Goal: Information Seeking & Learning: Learn about a topic

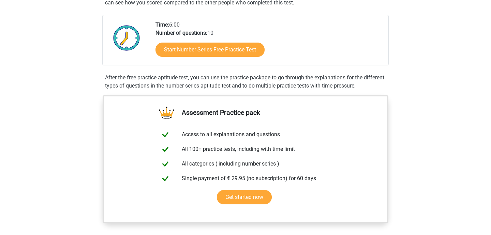
scroll to position [145, 0]
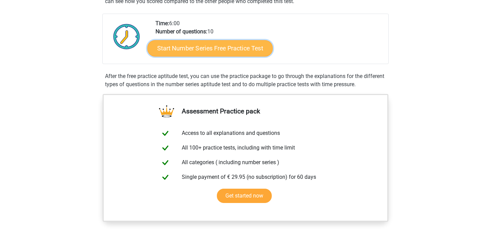
click at [206, 48] on link "Start Number Series Free Practice Test" at bounding box center [209, 48] width 125 height 16
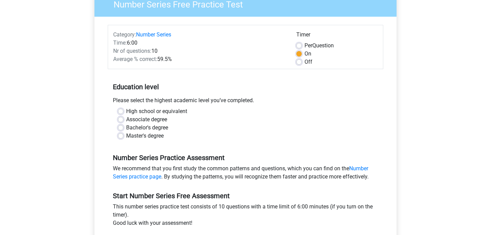
scroll to position [65, 0]
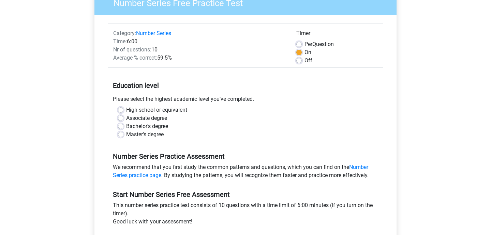
click at [126, 135] on label "Master's degree" at bounding box center [144, 135] width 37 height 8
click at [120, 135] on input "Master's degree" at bounding box center [120, 134] width 5 height 7
radio input "true"
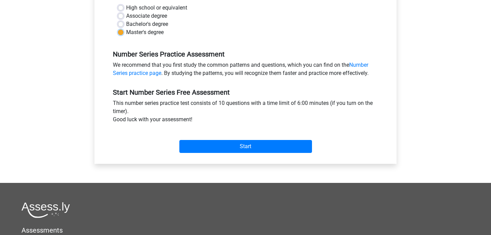
scroll to position [169, 0]
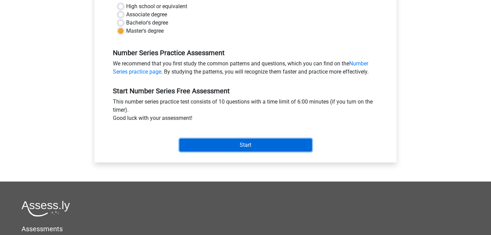
click at [191, 140] on input "Start" at bounding box center [245, 145] width 133 height 13
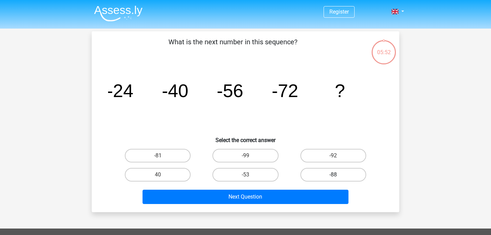
click at [319, 173] on label "-88" at bounding box center [333, 175] width 66 height 14
click at [333, 175] on input "-88" at bounding box center [335, 177] width 4 height 4
radio input "true"
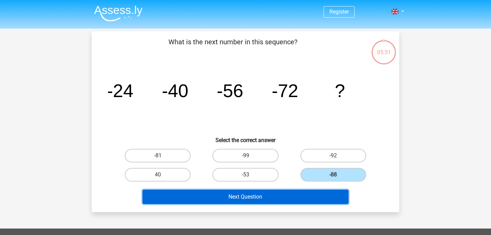
click at [256, 201] on button "Next Question" at bounding box center [245, 197] width 206 height 14
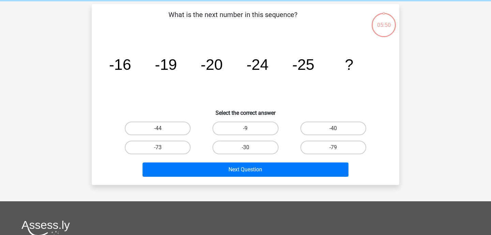
scroll to position [31, 0]
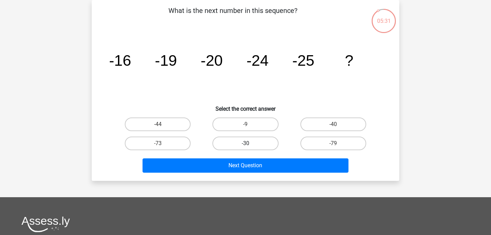
click at [262, 144] on label "-30" at bounding box center [245, 144] width 66 height 14
click at [250, 144] on input "-30" at bounding box center [247, 145] width 4 height 4
radio input "true"
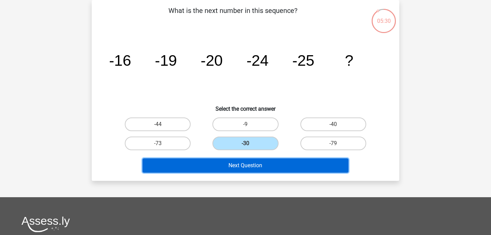
click at [257, 165] on button "Next Question" at bounding box center [245, 165] width 206 height 14
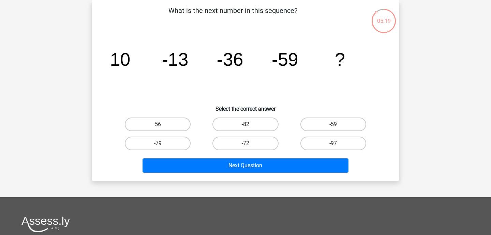
click at [240, 124] on label "-82" at bounding box center [245, 125] width 66 height 14
click at [245, 124] on input "-82" at bounding box center [247, 126] width 4 height 4
radio input "true"
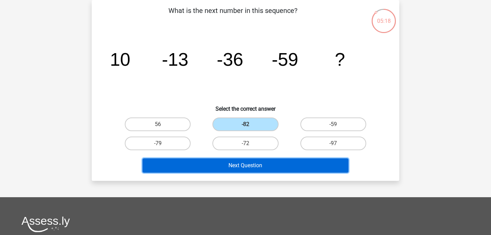
click at [261, 160] on button "Next Question" at bounding box center [245, 165] width 206 height 14
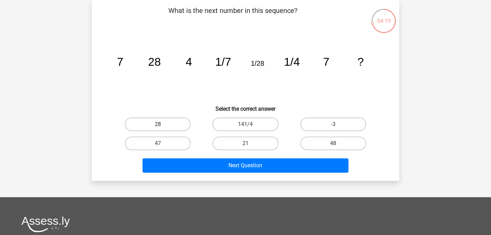
click at [167, 123] on label "28" at bounding box center [158, 125] width 66 height 14
click at [162, 124] on input "28" at bounding box center [160, 126] width 4 height 4
radio input "true"
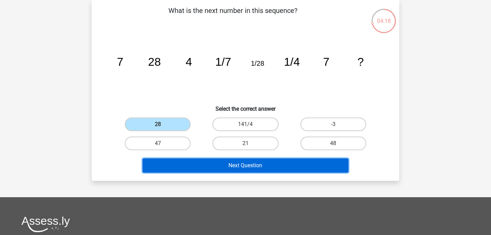
click at [204, 164] on button "Next Question" at bounding box center [245, 165] width 206 height 14
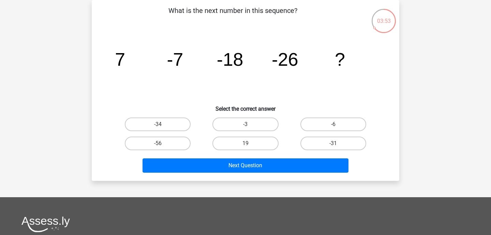
click at [330, 135] on div "-31" at bounding box center [333, 143] width 88 height 19
click at [327, 141] on label "-31" at bounding box center [333, 144] width 66 height 14
click at [333, 143] on input "-31" at bounding box center [335, 145] width 4 height 4
radio input "true"
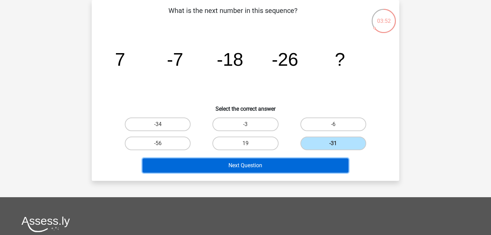
click at [290, 164] on button "Next Question" at bounding box center [245, 165] width 206 height 14
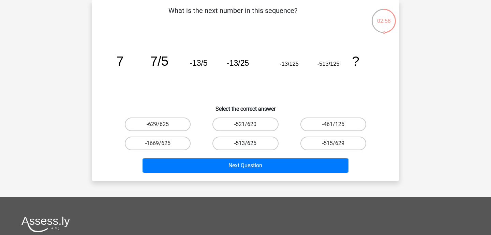
click at [235, 142] on label "-513/625" at bounding box center [245, 144] width 66 height 14
click at [245, 143] on input "-513/625" at bounding box center [247, 145] width 4 height 4
radio input "true"
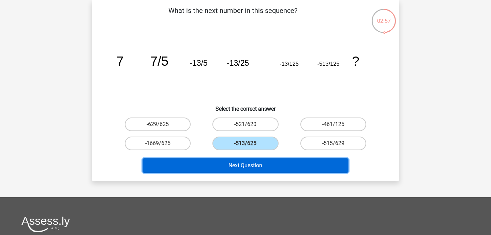
click at [234, 164] on button "Next Question" at bounding box center [245, 165] width 206 height 14
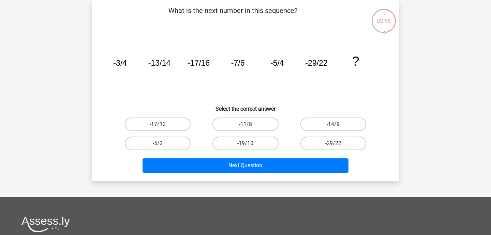
scroll to position [0, 0]
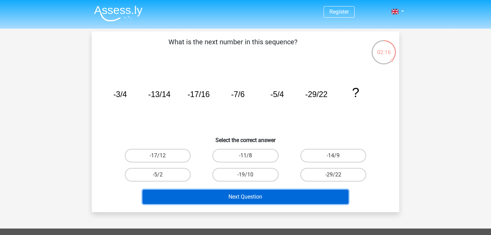
click at [246, 194] on button "Next Question" at bounding box center [245, 197] width 206 height 14
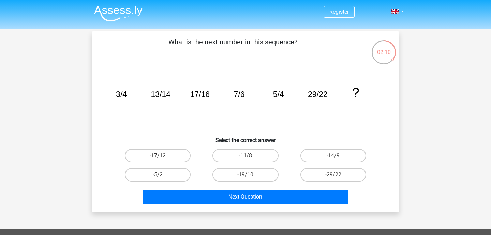
click at [204, 158] on div "-11/8" at bounding box center [245, 156] width 82 height 14
click at [308, 156] on label "-14/9" at bounding box center [333, 156] width 66 height 14
click at [333, 156] on input "-14/9" at bounding box center [335, 158] width 4 height 4
radio input "true"
click at [302, 185] on div "Next Question" at bounding box center [246, 195] width 286 height 22
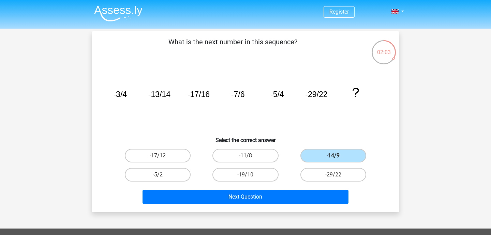
click at [300, 188] on div "Next Question" at bounding box center [246, 195] width 286 height 22
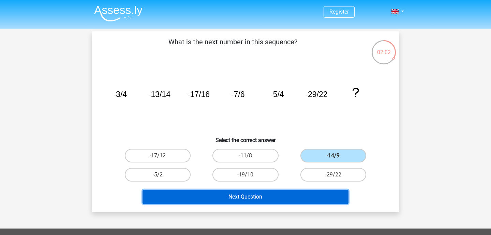
click at [284, 193] on button "Next Question" at bounding box center [245, 197] width 206 height 14
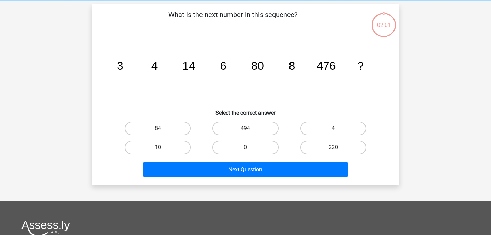
scroll to position [31, 0]
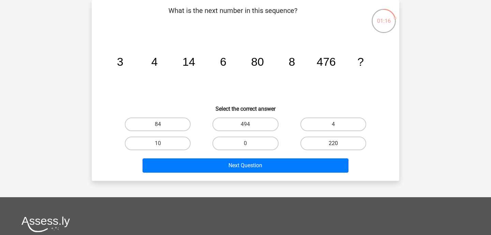
click at [321, 143] on label "220" at bounding box center [333, 144] width 66 height 14
click at [333, 143] on input "220" at bounding box center [335, 145] width 4 height 4
radio input "true"
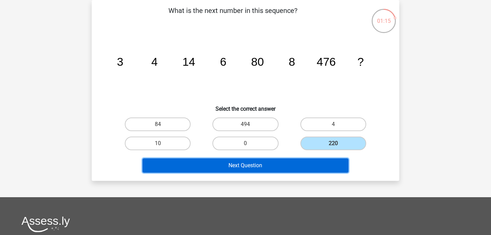
click at [303, 169] on button "Next Question" at bounding box center [245, 165] width 206 height 14
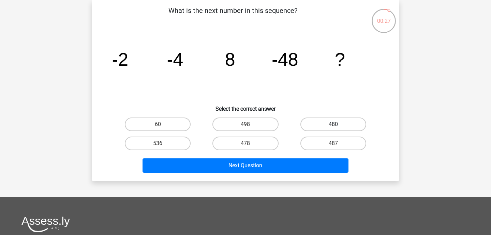
click at [321, 121] on label "480" at bounding box center [333, 125] width 66 height 14
click at [333, 124] on input "480" at bounding box center [335, 126] width 4 height 4
radio input "true"
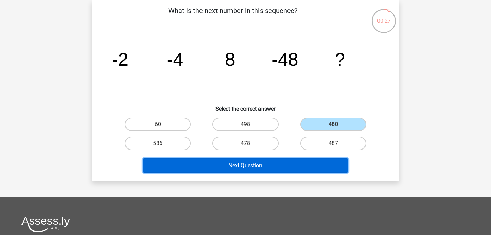
click at [289, 166] on button "Next Question" at bounding box center [245, 165] width 206 height 14
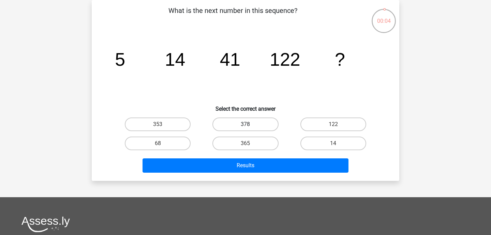
click at [218, 121] on label "378" at bounding box center [245, 125] width 66 height 14
click at [245, 124] on input "378" at bounding box center [247, 126] width 4 height 4
radio input "true"
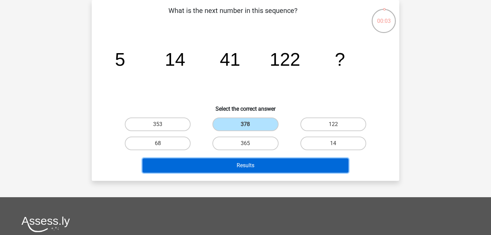
click at [252, 169] on button "Results" at bounding box center [245, 165] width 206 height 14
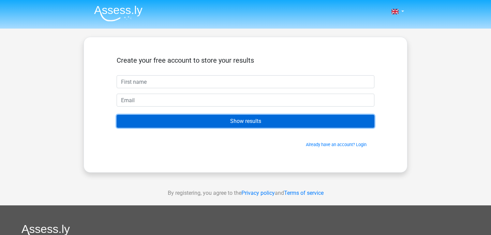
click at [268, 120] on input "Show results" at bounding box center [246, 121] width 258 height 13
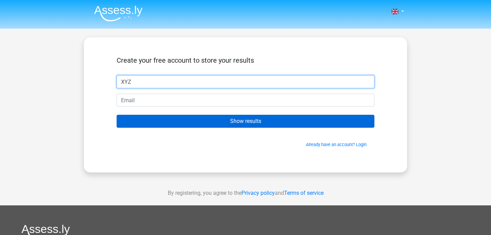
type input "XYZ"
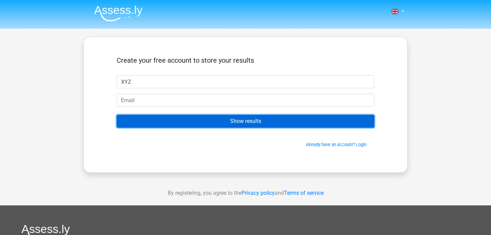
click at [273, 118] on input "Show results" at bounding box center [246, 121] width 258 height 13
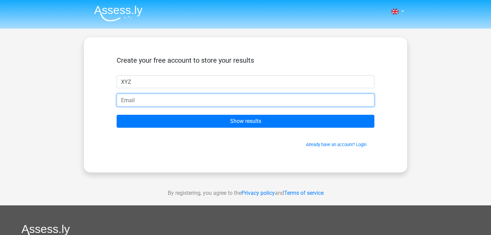
click at [272, 99] on input "email" at bounding box center [246, 100] width 258 height 13
click at [126, 100] on input "idc@hotmail.com" at bounding box center [246, 100] width 258 height 13
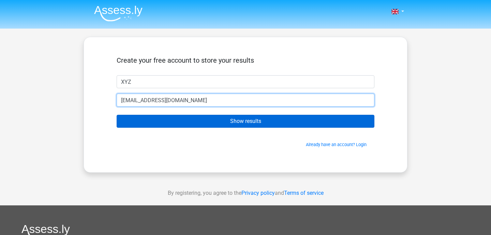
type input "[EMAIL_ADDRESS][DOMAIN_NAME]"
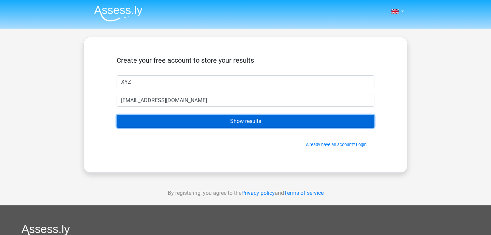
click at [142, 117] on input "Show results" at bounding box center [246, 121] width 258 height 13
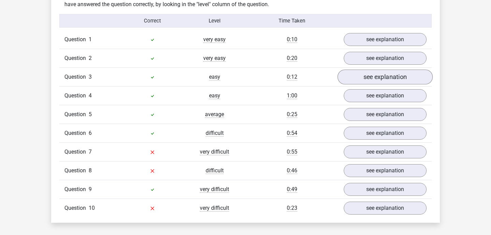
scroll to position [544, 0]
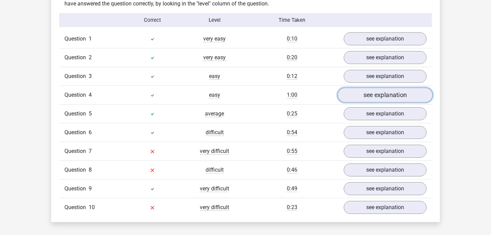
click at [369, 94] on link "see explanation" at bounding box center [384, 95] width 95 height 15
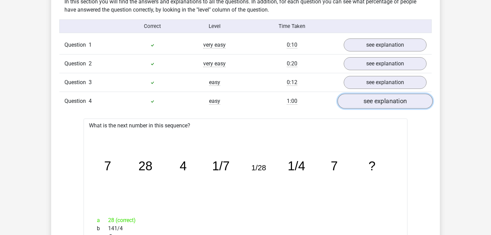
scroll to position [535, 0]
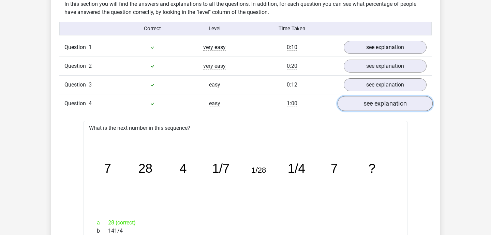
click at [369, 103] on link "see explanation" at bounding box center [384, 103] width 95 height 15
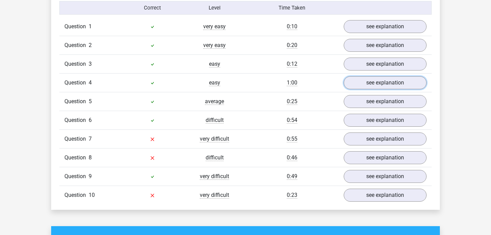
scroll to position [561, 0]
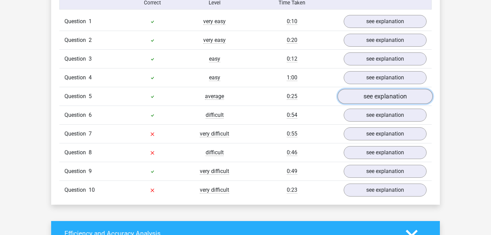
click at [365, 99] on link "see explanation" at bounding box center [384, 96] width 95 height 15
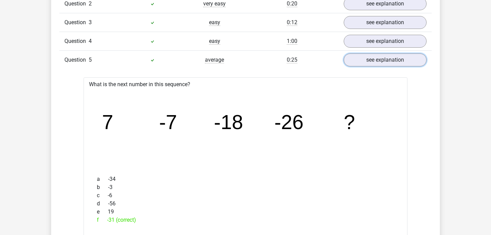
scroll to position [591, 0]
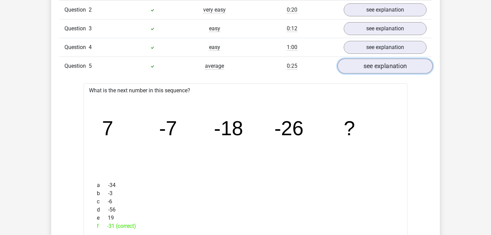
click at [369, 65] on link "see explanation" at bounding box center [384, 66] width 95 height 15
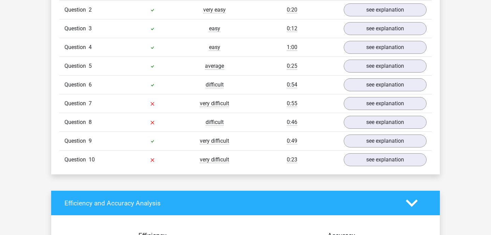
click at [361, 114] on div "Question 8 difficult 0:46 see explanation" at bounding box center [245, 122] width 372 height 19
click at [363, 105] on link "see explanation" at bounding box center [384, 103] width 95 height 15
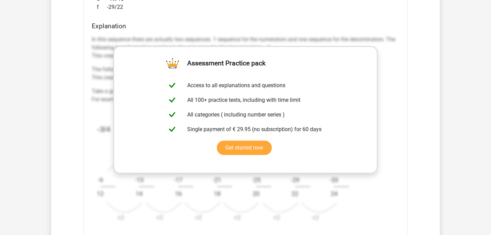
scroll to position [880, 0]
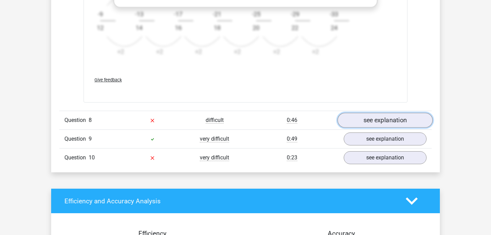
click at [374, 121] on link "see explanation" at bounding box center [384, 120] width 95 height 15
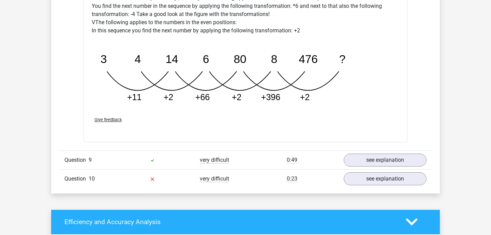
scroll to position [1334, 0]
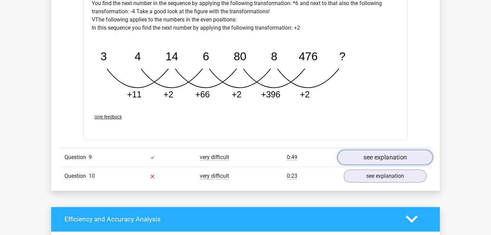
click at [369, 157] on link "see explanation" at bounding box center [384, 157] width 95 height 15
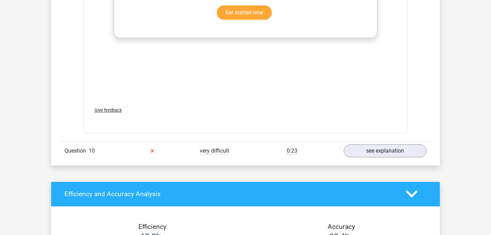
scroll to position [1811, 0]
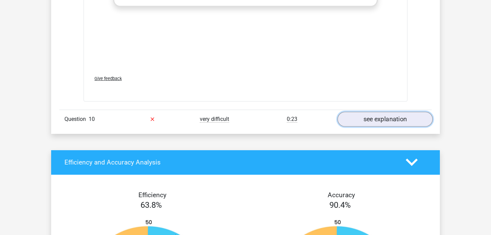
click at [358, 117] on link "see explanation" at bounding box center [384, 119] width 95 height 15
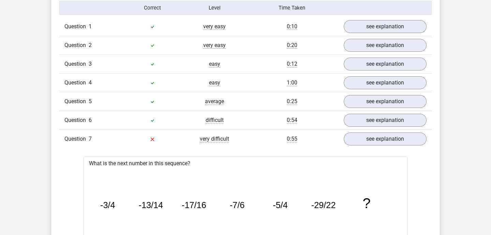
scroll to position [552, 0]
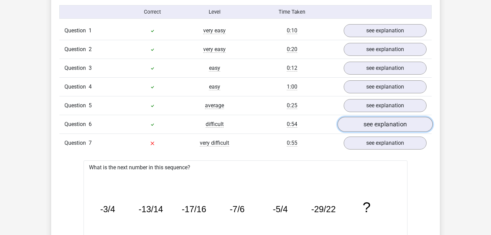
click at [367, 121] on link "see explanation" at bounding box center [384, 124] width 95 height 15
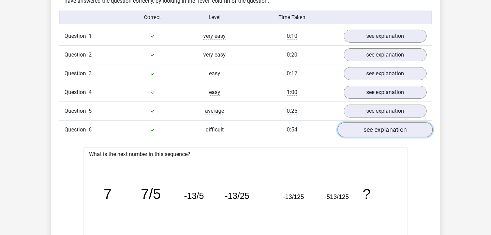
scroll to position [556, 0]
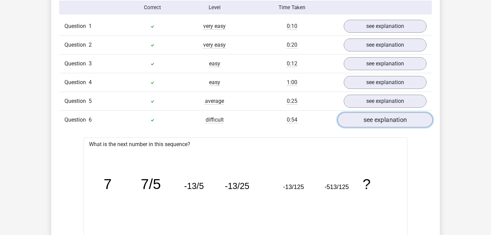
click at [366, 119] on link "see explanation" at bounding box center [384, 120] width 95 height 15
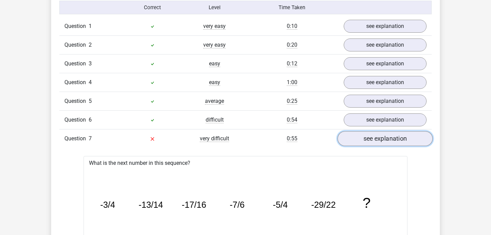
click at [378, 139] on link "see explanation" at bounding box center [384, 139] width 95 height 15
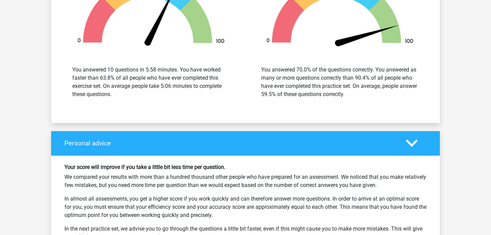
scroll to position [1938, 0]
